Goal: Contribute content: Add original content to the website for others to see

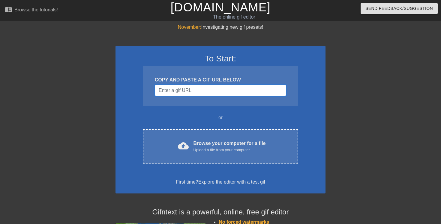
click at [201, 92] on input "Username" at bounding box center [220, 90] width 131 height 11
paste input "[URL][DOMAIN_NAME][PERSON_NAME]"
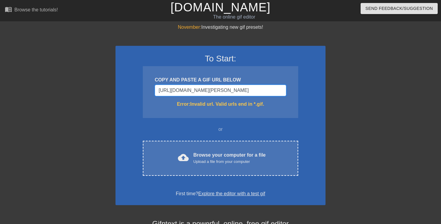
scroll to position [0, 58]
type input "[URL][DOMAIN_NAME][PERSON_NAME]"
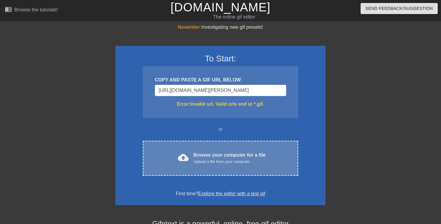
scroll to position [0, 0]
click at [212, 160] on div "Upload a file from your computer" at bounding box center [229, 162] width 72 height 6
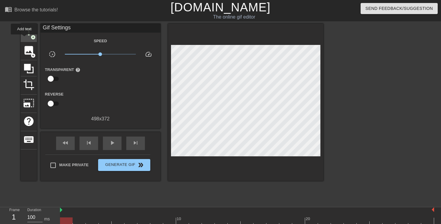
click at [25, 38] on div "title add_circle" at bounding box center [29, 33] width 16 height 18
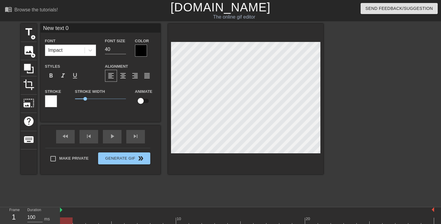
scroll to position [0, 0]
type input "B"
type textarea "B"
type input "Ba"
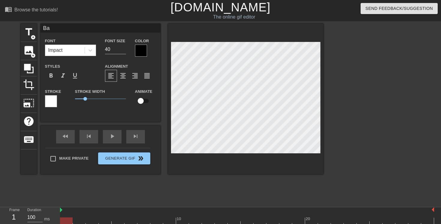
type textarea "Bay"
type input "Bay"
type textarea "Bay"
type input "Bay"
type textarea "Bay"
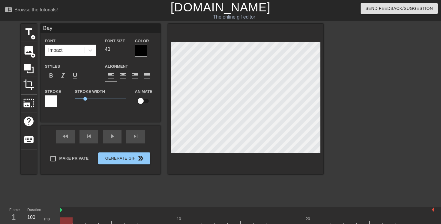
type input "Ba"
type textarea "Ba"
type input "B"
type textarea "B"
type input "b"
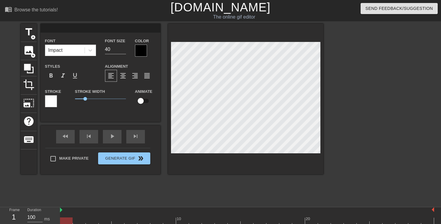
type textarea "b"
type input "ba"
type textarea "ba"
type input "bay"
type textarea "bay"
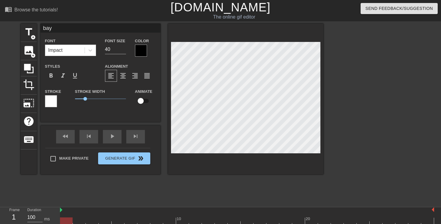
type input "bay"
type textarea "bay"
type input "bay a"
type textarea "bay a"
type input "bay ar"
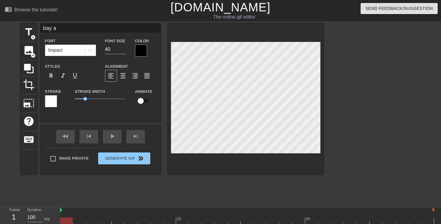
type textarea "bay ar"
type input "bay are"
type textarea "bay are"
type input "bay are"
type textarea "bay are"
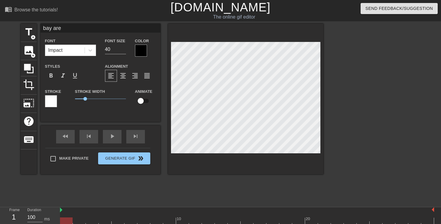
type input "bay are"
type textarea "bay are"
type input "bay are"
type textarea "bay are"
type input "bay are a"
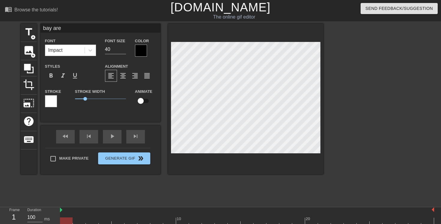
type textarea "bay are a"
type input "bay are"
type textarea "bay are"
type input "bay are"
type textarea "bay are"
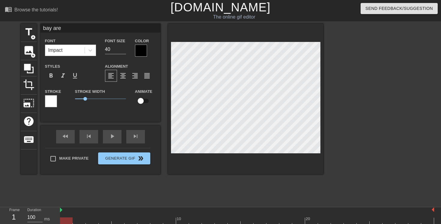
type input "bay area"
type textarea "bay area"
type input "bay area -"
type textarea "bay area -"
type input "bay area -"
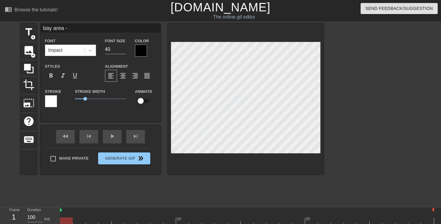
type textarea "bay area -"
type input "bay area - w"
type textarea "bay area - w"
type input "bay area - w"
type textarea "bay area - w"
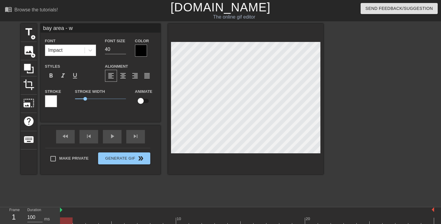
type input "bay area - w"
type textarea "bay area - w"
type input "bay area - we"
type textarea "bay area - we"
type input "bay area - we"
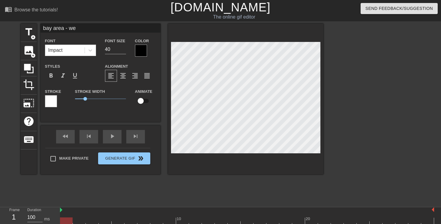
type textarea "bay area - we a"
type input "bay area - we ar"
type textarea "bay area - we ar"
type input "bay area - we are"
type textarea "bay area - we are"
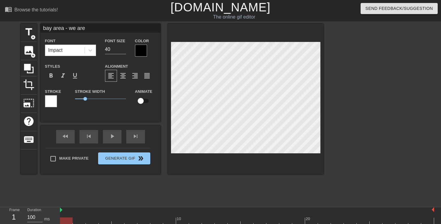
type input "bay area - we are"
type textarea "bay area - we are l"
type input "bay area - we are le"
type textarea "bay area - we are le"
type input "bay area - we are lea"
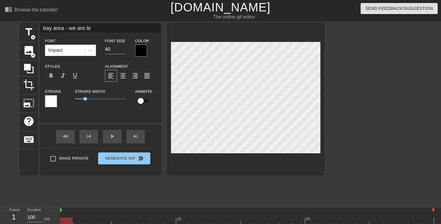
type textarea "bay area - we are lea"
type input "bay area - we are leav"
type textarea "bay area - we are leavi"
type input "bay area - we are leav"
type textarea "bay area - we are leav"
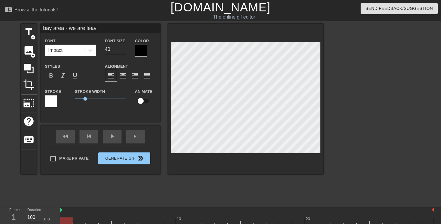
type input "bay area - we are lea"
type textarea "bay area - we are lea"
type input "bay area - we are le"
type textarea "bay area - we are le"
type input "bay area - we are l"
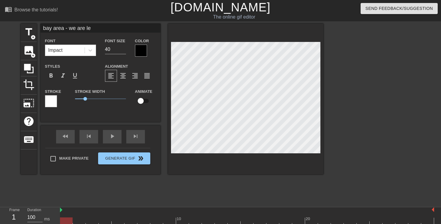
type textarea "bay area - we are l"
type input "bay area - we are"
type textarea "bay area - we are"
type input "bay area - we are"
type textarea "bay area - we are"
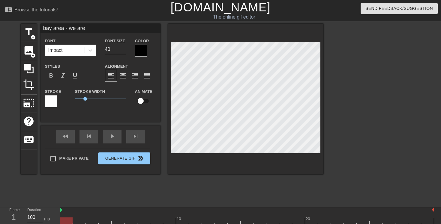
type input "bay area - we ar"
type textarea "bay area - we ar"
type input "bay area - we a"
type textarea "bay area - we a"
type input "bay area - we"
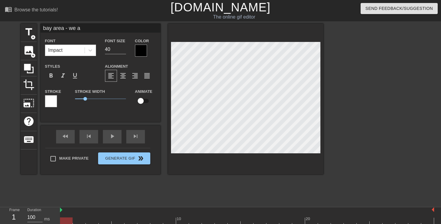
type textarea "bay area - we"
type input "bay area - we"
type textarea "bay area - we"
type input "bay area - w"
type textarea "bay area - w"
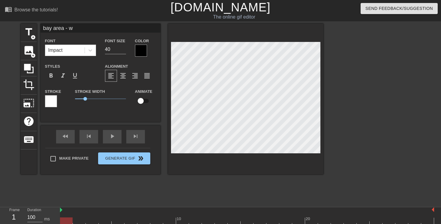
type input "bay area -"
type textarea "bay area -"
type input "bay area -"
type textarea "bay area -"
type input "bay area"
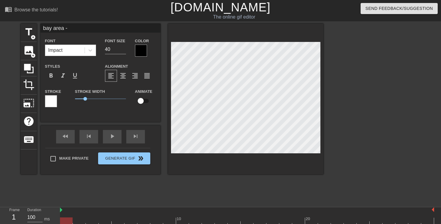
type textarea "bay area"
type input "bay area"
type textarea "bay area"
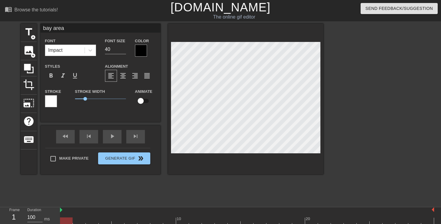
type input "bay area -"
type textarea "bay area -"
type input "bay area -"
type textarea "bay area -"
type input "bay area - w"
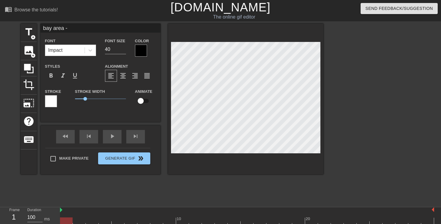
type textarea "bay area - w"
type input "bay area - we"
type textarea "bay area - we"
type input "bay area - we"
type textarea "bay area - we"
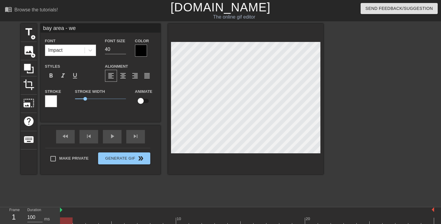
type input "bay area - w"
type textarea "bay area - w"
type input "bay area -"
type textarea "bay area -"
type input "bay area -"
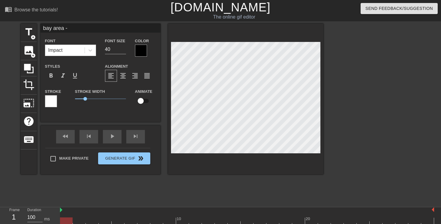
type textarea "bay area -"
type input "bay area -"
type textarea "bay area -"
type input "bay area -"
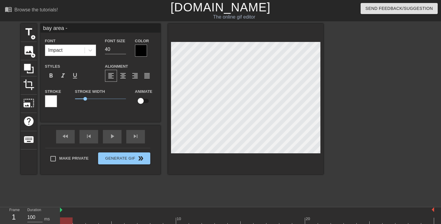
type textarea "bay area -"
type input "bay area - w"
type textarea "bay area - w"
type input "bay area - we"
type textarea "bay area - we"
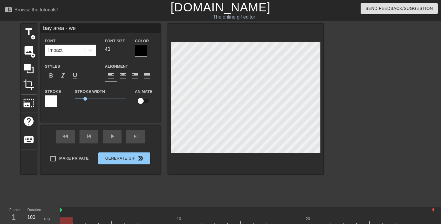
type input "bay area - we"
type textarea "bay area - we"
type input "bay area - we a"
type textarea "bay area - we a"
type input "bay area - we ar"
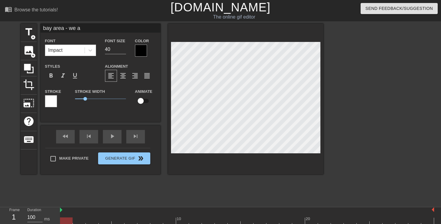
type textarea "bay area - we ar"
type input "bay area - we are"
type textarea "bay area - we are"
type input "bay area - we are"
type textarea "bay area - we are l"
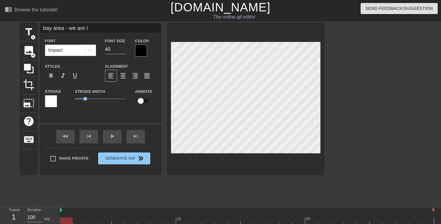
type input "bay area - we are le"
type textarea "bay area - we are lea"
type input "bay area - we are lea"
type textarea "bay area - we are leav"
type input "bay area - we are leavi"
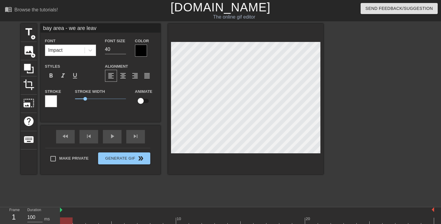
type textarea "bay area - we are leavi"
type input "bay area - we are leavin"
type textarea "bay area - we are leavin"
type input "bay area - we are leaving"
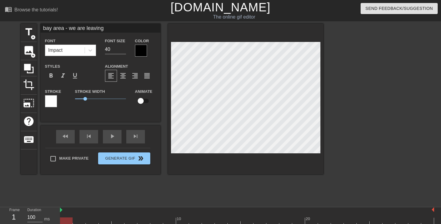
type textarea "bay area - we are leaving"
type input "bay area - we are leaving"
type textarea "bay area - we are leaving"
type input "bay area - we are leaving"
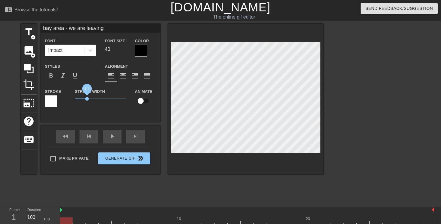
click at [87, 99] on span "1.2" at bounding box center [87, 99] width 4 height 4
click at [122, 76] on span "format_align_center" at bounding box center [122, 75] width 7 height 7
click at [114, 76] on span "format_align_left" at bounding box center [110, 75] width 7 height 7
click at [123, 76] on span "format_align_center" at bounding box center [122, 75] width 7 height 7
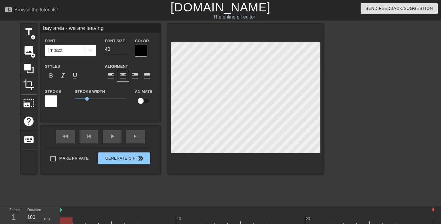
type input "bay area - we are leaving"
type textarea "bay area - we are leaving"
type input "bay area - we are leaving"
type textarea "bay area - we are leaving"
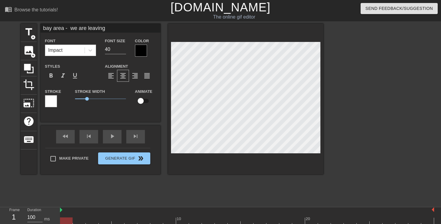
type input "bay area - we are leaving"
type textarea "bay area - we are leaving"
type input "bay area -we are leaving"
type textarea "bay area -we are leaving"
type input "bay area - we are leaving"
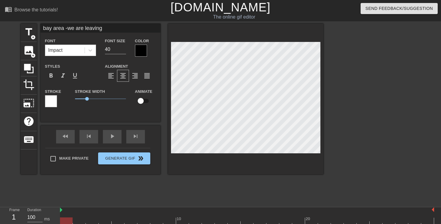
type textarea "bay area - we are leaving"
type input "bay area -we are leaving"
type textarea "bay area -we are leaving"
type input "bay area -we are leaving"
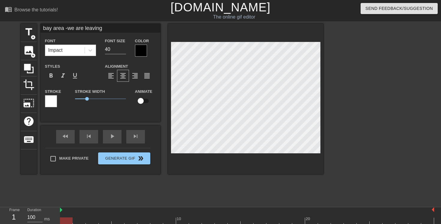
type textarea "bay area - we are leaving"
type input "bay area -we are leaving"
type textarea "bay area - we are leaving"
type input "bay area -we areleaving"
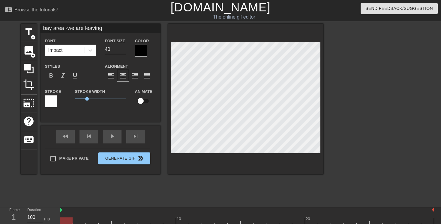
type textarea "bay area - we areleaving"
type input "bay area -we areleaving"
type textarea "bay area - we are leaving"
click at [113, 80] on div "format_align_left" at bounding box center [111, 76] width 12 height 12
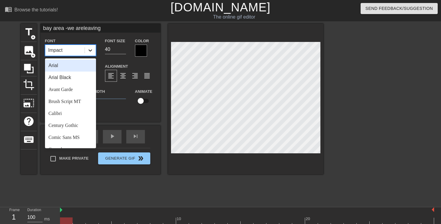
click at [91, 46] on div at bounding box center [90, 50] width 11 height 11
click at [66, 127] on div "Century Gothic" at bounding box center [70, 126] width 51 height 12
type input "bay area -we areleaving"
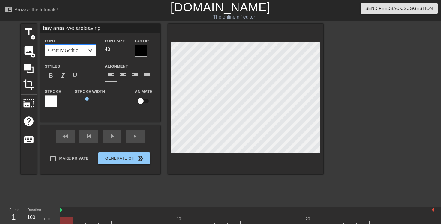
click at [93, 52] on div at bounding box center [90, 50] width 11 height 11
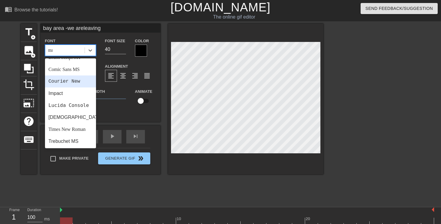
scroll to position [0, 0]
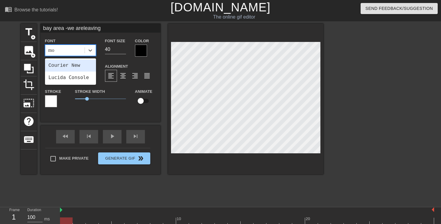
type input "m"
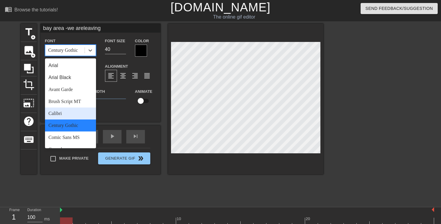
click at [74, 109] on div "Calibri" at bounding box center [70, 114] width 51 height 12
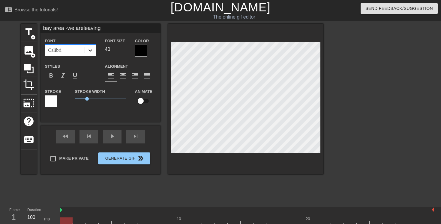
click at [89, 50] on icon at bounding box center [90, 50] width 4 height 2
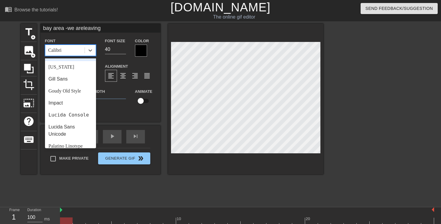
scroll to position [124, 0]
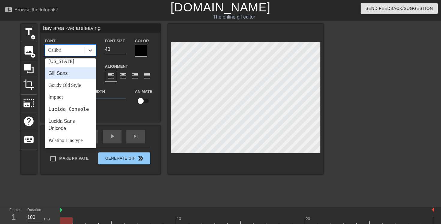
click at [73, 75] on div "Gill Sans" at bounding box center [70, 73] width 51 height 12
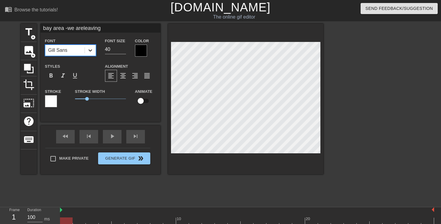
click at [89, 50] on icon at bounding box center [90, 50] width 4 height 2
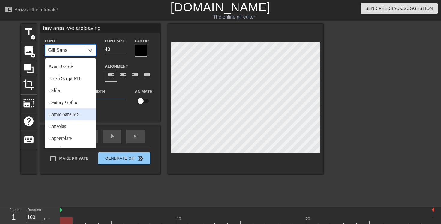
scroll to position [28, 0]
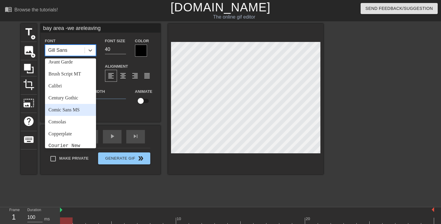
click at [75, 109] on div "Comic Sans MS" at bounding box center [70, 110] width 51 height 12
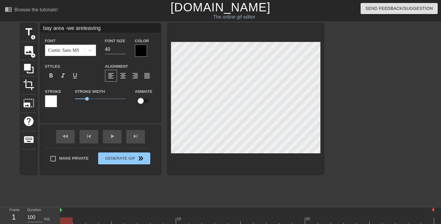
click at [96, 53] on div "Font Comic Sans MS" at bounding box center [70, 46] width 60 height 19
click at [91, 51] on icon at bounding box center [90, 50] width 6 height 6
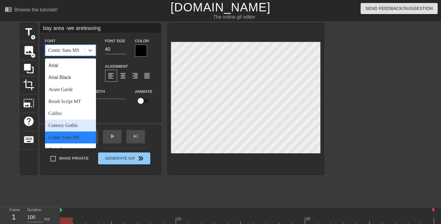
click at [72, 123] on div "Century Gothic" at bounding box center [70, 126] width 51 height 12
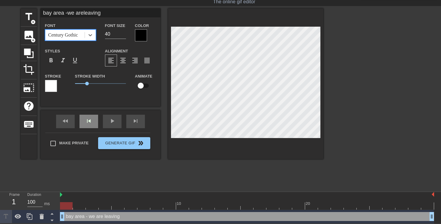
scroll to position [0, 0]
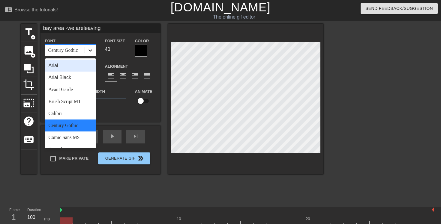
click at [89, 51] on icon at bounding box center [90, 50] width 6 height 6
click at [67, 77] on div "Arial Black" at bounding box center [70, 78] width 51 height 12
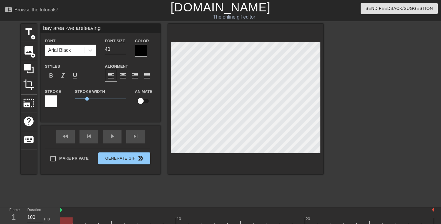
type input "bay area -we areleaving"
type textarea "bay area -we are leaving"
type input "bay area - we areleaving"
type textarea "bay area - we are leaving"
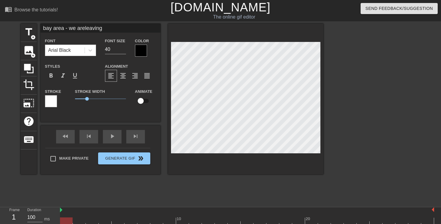
type input "bay area -we areleaving"
type textarea "bay area -we are leaving"
type input "bay area - we areleaving"
type textarea "bay area - we areleaving"
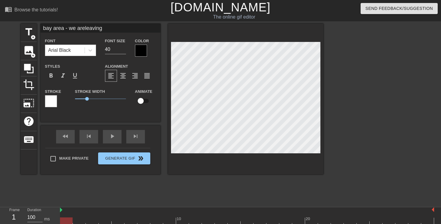
scroll to position [0, 2]
type input "bay area - we are leaving"
type textarea "bay area - we are leaving"
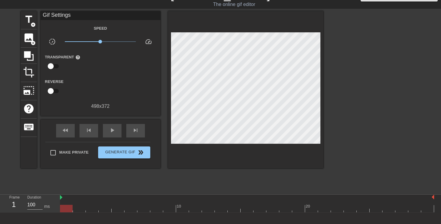
scroll to position [7, 0]
